Goal: Task Accomplishment & Management: Complete application form

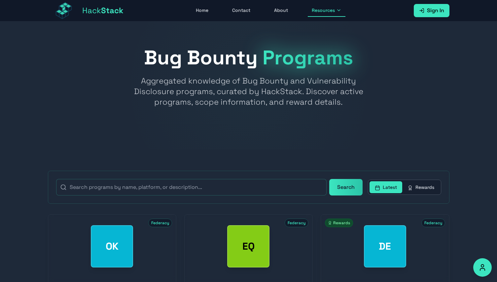
click at [428, 14] on span "Sign In" at bounding box center [435, 11] width 17 height 8
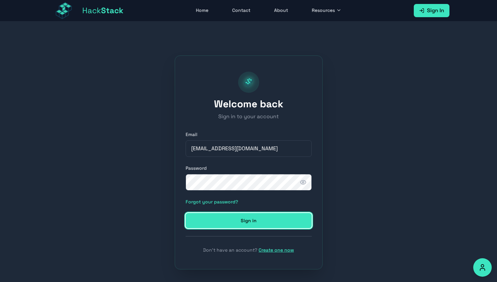
click at [244, 224] on button "Sign in" at bounding box center [249, 220] width 126 height 15
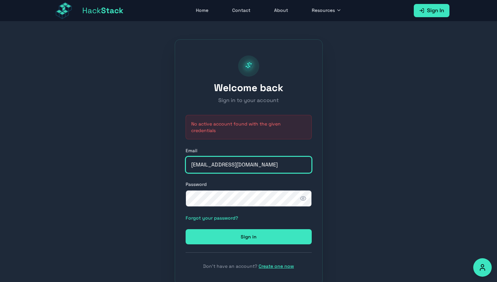
click at [258, 161] on input "[EMAIL_ADDRESS][DOMAIN_NAME]" at bounding box center [249, 164] width 126 height 17
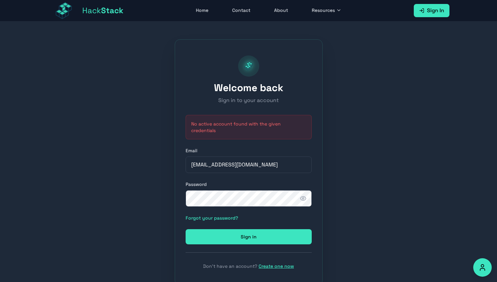
click at [258, 209] on form "Email [EMAIL_ADDRESS][DOMAIN_NAME] Password Forgot your password? Sign in" at bounding box center [249, 195] width 126 height 97
click at [323, 169] on div "Welcome back Sign in to your account No active account found with the given cre…" at bounding box center [248, 162] width 497 height 282
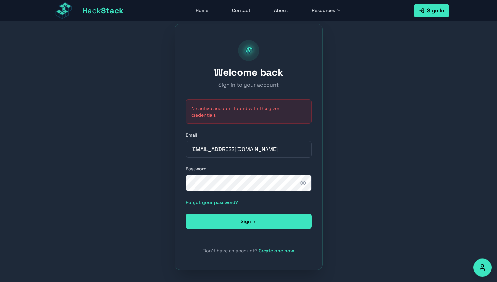
scroll to position [21, 0]
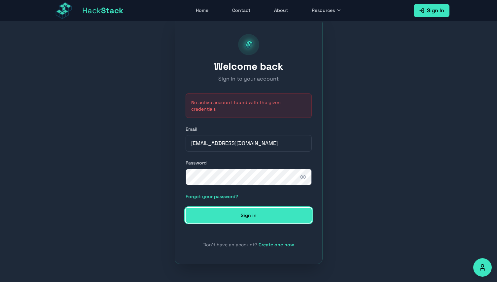
click at [263, 215] on button "Sign in" at bounding box center [249, 215] width 126 height 15
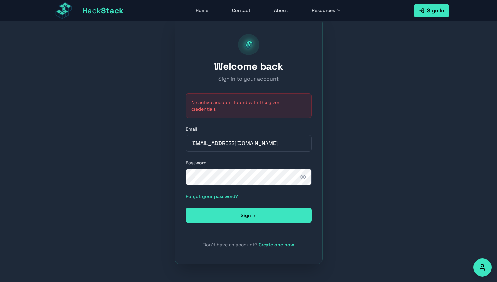
click at [225, 193] on link "Forgot your password?" at bounding box center [212, 196] width 52 height 6
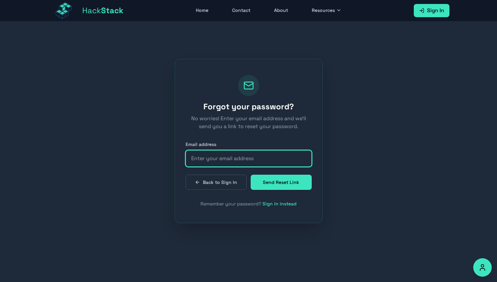
click at [253, 162] on input "email" at bounding box center [249, 158] width 126 height 17
click at [251, 161] on input "email" at bounding box center [249, 158] width 126 height 17
click at [243, 161] on input "email" at bounding box center [249, 158] width 126 height 17
click at [262, 153] on input "email" at bounding box center [249, 158] width 126 height 17
click at [262, 158] on input "email" at bounding box center [249, 158] width 126 height 17
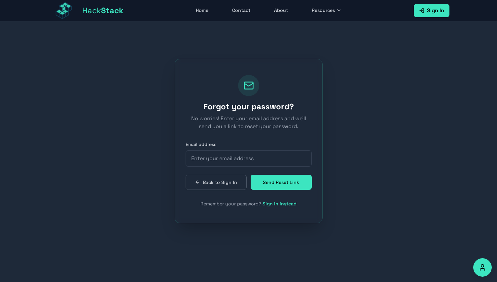
click at [452, 152] on div "Forgot your password? No worries! Enter your email address and we'll send you a…" at bounding box center [248, 141] width 497 height 282
click at [243, 186] on link "Back to Sign In" at bounding box center [216, 182] width 61 height 15
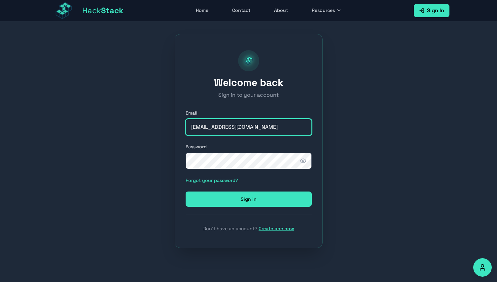
click at [251, 123] on input "[EMAIL_ADDRESS][DOMAIN_NAME]" at bounding box center [249, 127] width 126 height 17
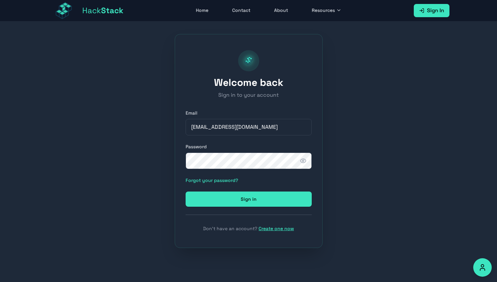
click at [463, 167] on div "Welcome back Sign in to your account Email [EMAIL_ADDRESS][DOMAIN_NAME] Passwor…" at bounding box center [248, 141] width 497 height 282
click at [279, 230] on link "Create one now" at bounding box center [275, 228] width 35 height 6
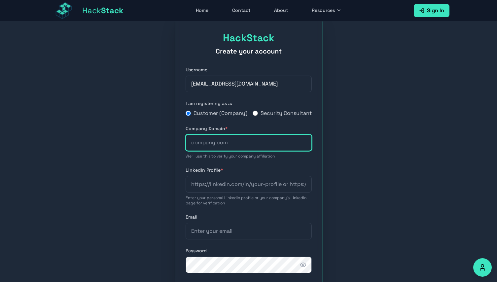
click at [241, 151] on input "text" at bounding box center [249, 142] width 126 height 17
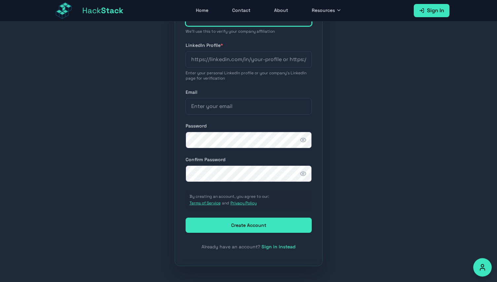
scroll to position [154, 0]
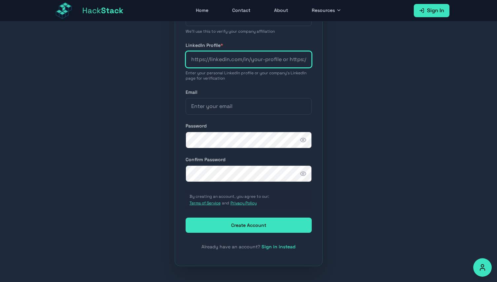
click at [268, 62] on input "url" at bounding box center [249, 59] width 126 height 17
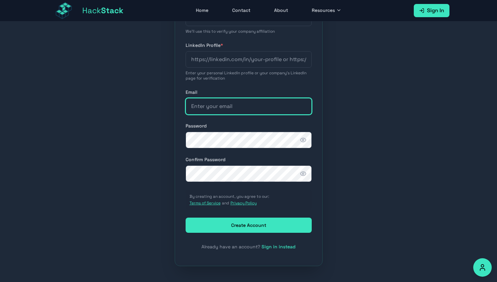
click at [258, 108] on input "email" at bounding box center [249, 106] width 126 height 17
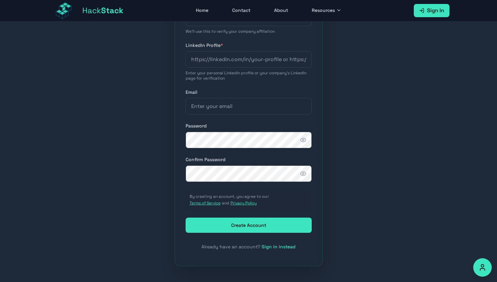
click at [375, 175] on div "HackStack Create your account Username [PERSON_NAME][EMAIL_ADDRESS][DOMAIN_NAME…" at bounding box center [248, 78] width 497 height 407
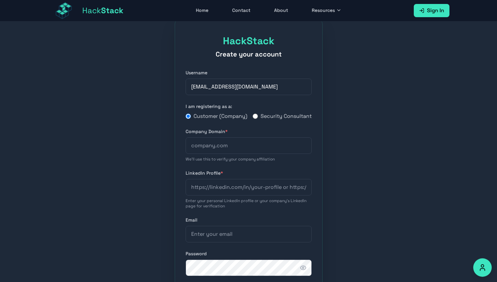
scroll to position [17, 0]
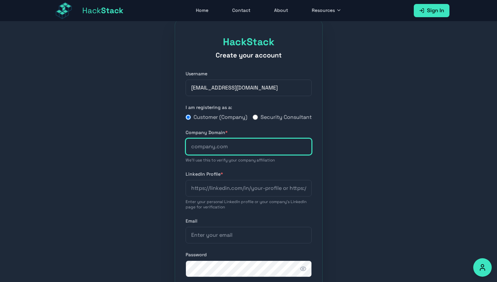
click at [254, 155] on input "text" at bounding box center [249, 146] width 126 height 17
